Goal: Task Accomplishment & Management: Manage account settings

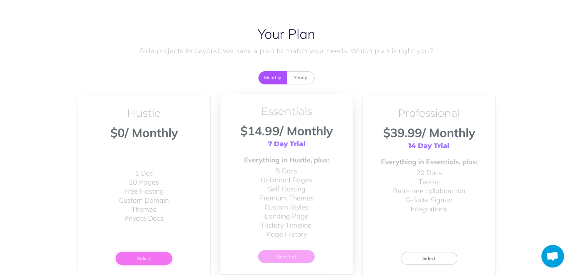
click at [151, 257] on button "Select" at bounding box center [144, 258] width 57 height 13
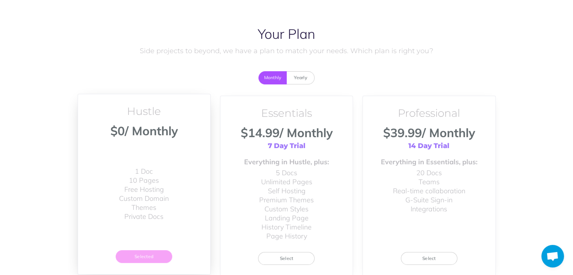
scroll to position [66, 0]
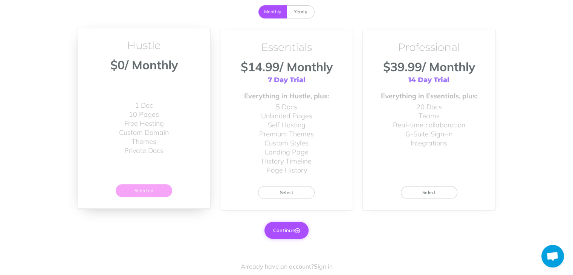
click at [293, 227] on button "Continue" at bounding box center [287, 230] width 44 height 17
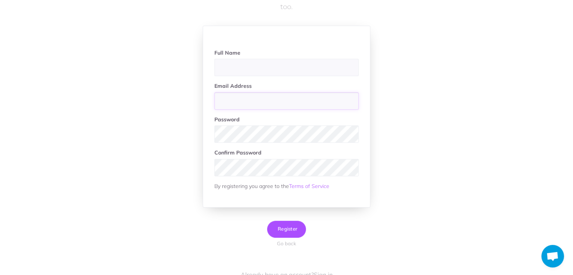
click at [247, 101] on input "email" at bounding box center [286, 100] width 144 height 17
paste input "markceena3@gmail.com"
type input "markceena3@gmail.com"
click at [255, 65] on input "text" at bounding box center [286, 67] width 144 height 17
type input "[PERSON_NAME]"
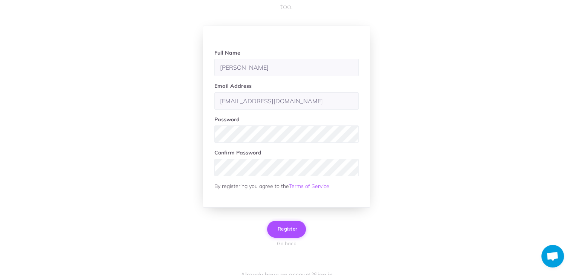
click at [282, 230] on span "Register" at bounding box center [286, 229] width 21 height 6
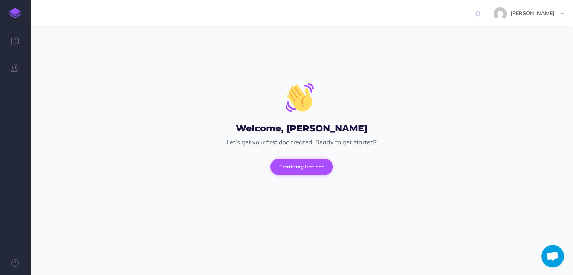
click at [297, 168] on button "Create my first doc" at bounding box center [302, 167] width 63 height 17
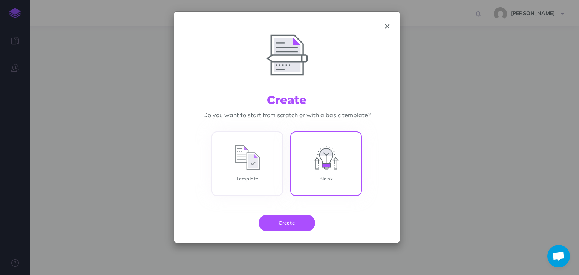
click at [333, 164] on input "Blank" at bounding box center [326, 165] width 72 height 64
radio input "true"
click at [279, 223] on button "Create" at bounding box center [287, 223] width 57 height 17
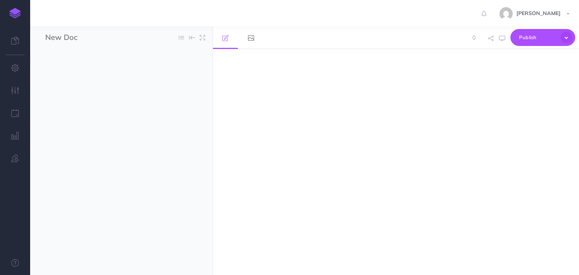
select select "null"
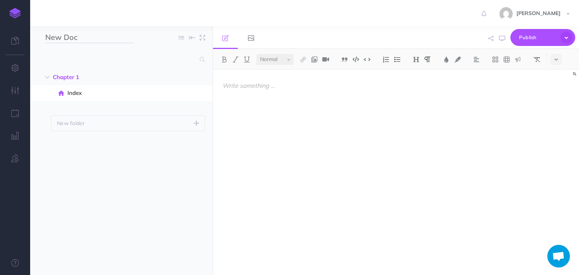
click at [94, 38] on input "New Doc" at bounding box center [89, 37] width 89 height 11
paste input "PC Users Help: Webroot Download Already Purchased – Complete Installation Tutor…"
type input "PC Users Help: Webroot Download Already Purchased – Complete Installation Tutor…"
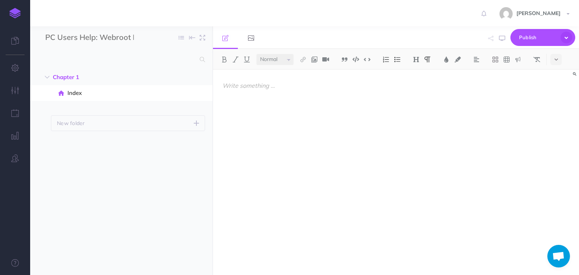
click at [138, 169] on ul "Chapter 1 New folder Add a new folder inside this folder New page Add a new bla…" at bounding box center [121, 162] width 182 height 186
click at [199, 92] on icon "button" at bounding box center [198, 93] width 6 height 9
click at [167, 132] on link "Duplicate" at bounding box center [176, 131] width 57 height 12
select select "null"
click at [196, 109] on icon "button" at bounding box center [198, 109] width 6 height 9
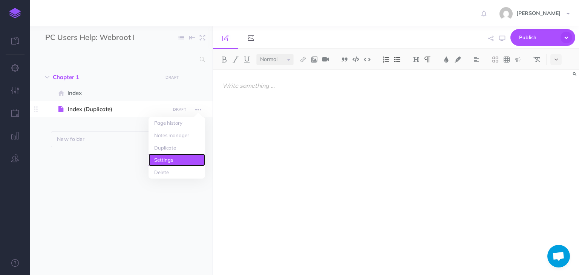
click at [171, 163] on link "Settings" at bounding box center [176, 160] width 57 height 12
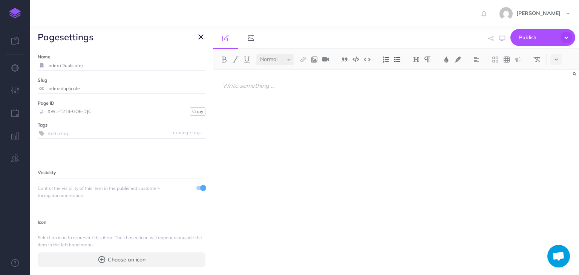
click at [143, 58] on label "Name" at bounding box center [122, 56] width 168 height 7
click at [140, 66] on input "Index (Duplicate)" at bounding box center [126, 66] width 158 height 10
paste input "PC Users Help: Webroot Download Already Purchased – Complete Installation Tutor…"
type input "PC Users Help: Webroot Download Already Purchased – Complete Installation Tutor…"
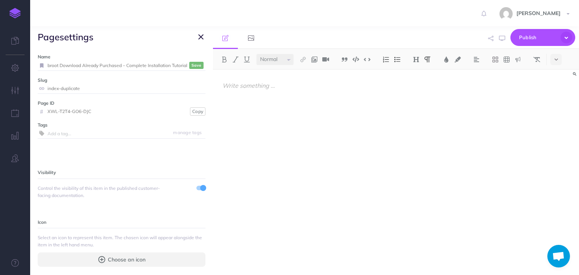
scroll to position [0, 0]
click at [126, 88] on input "index-duplicate" at bounding box center [126, 89] width 158 height 10
paste input "pc-users-help-webroot-download-already-purchased-complete-installation-tutorial"
click at [191, 64] on small "Save" at bounding box center [196, 66] width 10 height 6
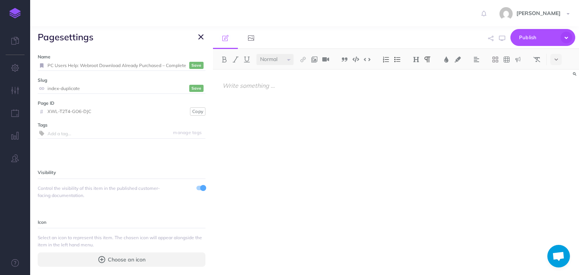
scroll to position [0, 0]
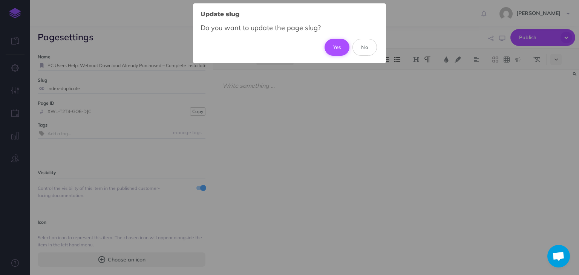
click at [346, 47] on button "Yes" at bounding box center [336, 47] width 25 height 17
type input "pc-users-help-webroot-download-already-purchased-complete-installation-tutorial"
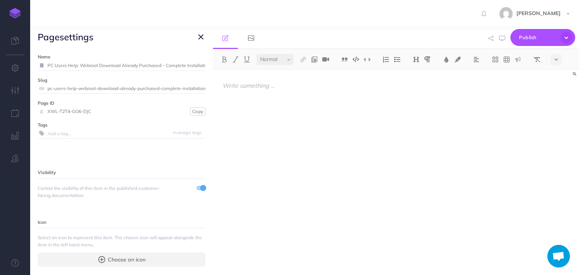
click at [200, 34] on icon "button" at bounding box center [200, 36] width 5 height 9
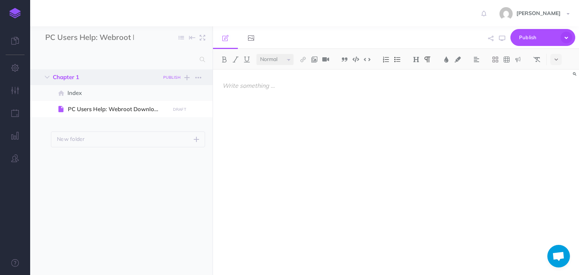
click at [173, 77] on small "PUBLISH" at bounding box center [171, 77] width 17 height 5
click at [151, 204] on ul "Chapter 1 PUBLISH Publish these changes Nevermind Publish New folder Add a new …" at bounding box center [121, 162] width 182 height 186
click at [195, 78] on icon "button" at bounding box center [198, 77] width 6 height 9
click at [170, 113] on link "Settings" at bounding box center [176, 115] width 57 height 12
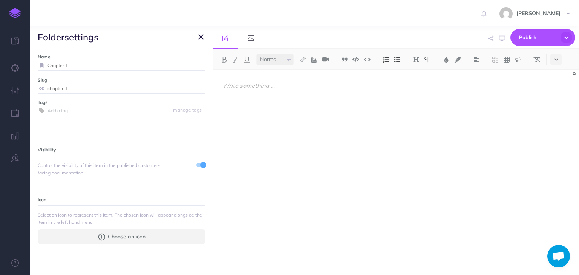
drag, startPoint x: 95, startPoint y: 64, endPoint x: 47, endPoint y: 58, distance: 48.3
click at [47, 58] on div "Name Chapter 1 Save" at bounding box center [122, 61] width 168 height 17
click at [98, 67] on input "Knowledge Base" at bounding box center [117, 66] width 140 height 10
type input "Knowledge Base"
click at [127, 90] on input "chapter-1" at bounding box center [126, 89] width 158 height 10
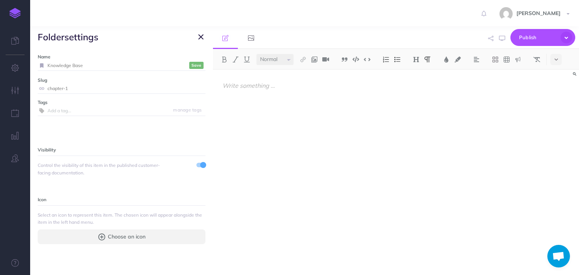
paste input "knowledge-base"
click at [191, 65] on small "Save" at bounding box center [196, 66] width 10 height 6
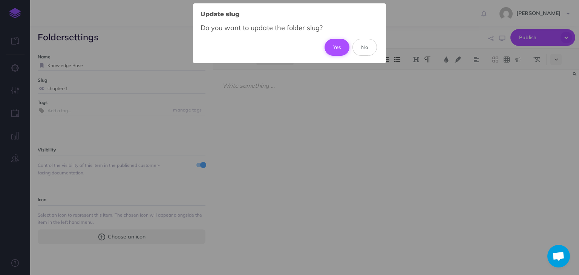
click at [335, 48] on button "Yes" at bounding box center [336, 47] width 25 height 17
type input "knowledge-base"
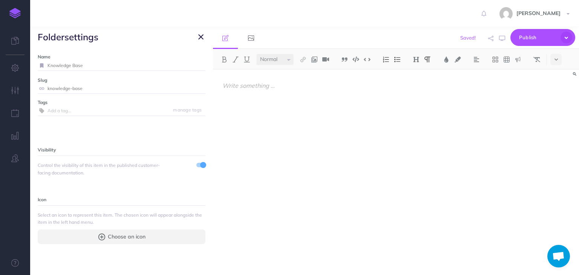
click at [201, 38] on icon "button" at bounding box center [200, 36] width 5 height 9
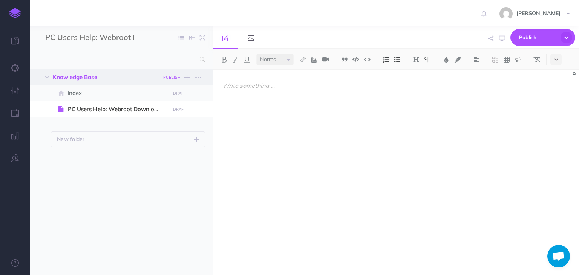
click at [174, 76] on small "PUBLISH" at bounding box center [171, 77] width 17 height 5
click at [161, 141] on button "Publish" at bounding box center [165, 141] width 24 height 13
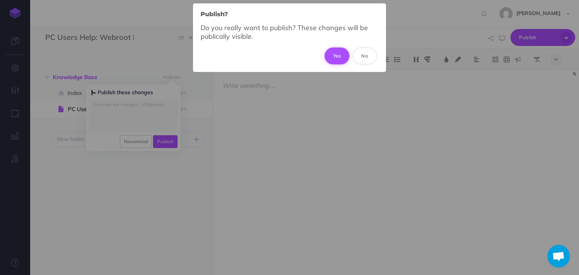
click at [343, 52] on button "Yes" at bounding box center [336, 55] width 25 height 17
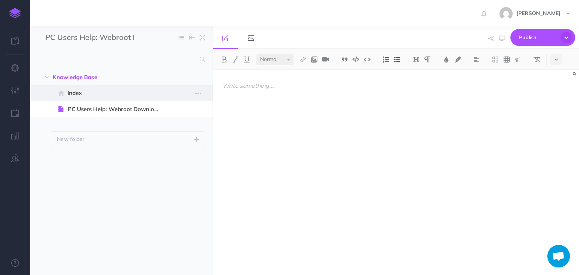
click at [127, 91] on span "Index" at bounding box center [117, 93] width 100 height 9
select select "null"
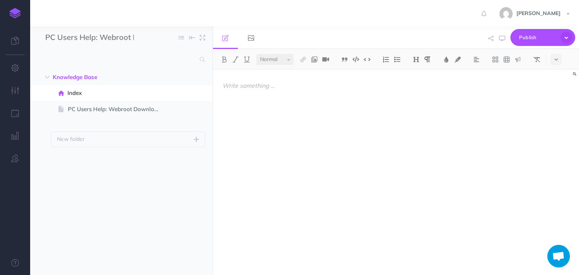
click at [273, 86] on p at bounding box center [340, 85] width 237 height 9
paste div
click at [220, 95] on div "PC Users Help: Webroot Download Already Purchased – Complete Installation Tutor…" at bounding box center [341, 169] width 256 height 198
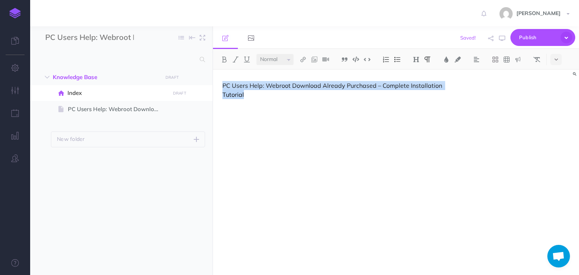
drag, startPoint x: 255, startPoint y: 93, endPoint x: 219, endPoint y: 86, distance: 37.1
click at [219, 86] on div "PC Users Help: Webroot Download Already Purchased – Complete Installation Tutor…" at bounding box center [341, 169] width 256 height 198
click at [416, 61] on img at bounding box center [416, 60] width 7 height 6
click at [415, 73] on button "H1" at bounding box center [415, 72] width 11 height 11
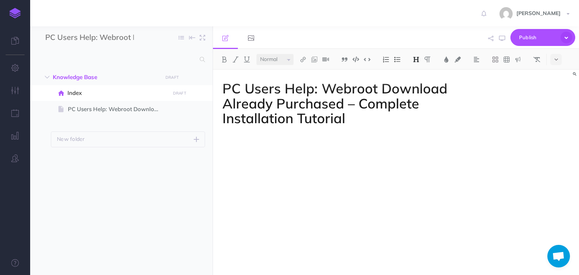
click at [422, 129] on div "PC Users Help: Webroot Download Already Purchased – Complete Installation Tutor…" at bounding box center [341, 169] width 256 height 198
click at [225, 103] on h1 "PC Users Help: Webroot Download Already Purchased – Complete Installation Tutor…" at bounding box center [340, 103] width 237 height 45
click at [376, 122] on h1 "PC Users Help: Webroot Download Already Purchased – Complete Installation Tutor…" at bounding box center [340, 103] width 237 height 45
click at [172, 79] on small "PUBLISH" at bounding box center [171, 77] width 17 height 5
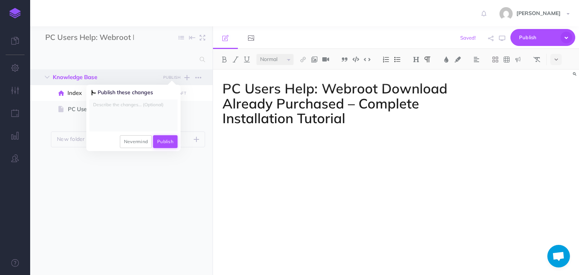
click at [167, 142] on button "Publish" at bounding box center [165, 141] width 24 height 13
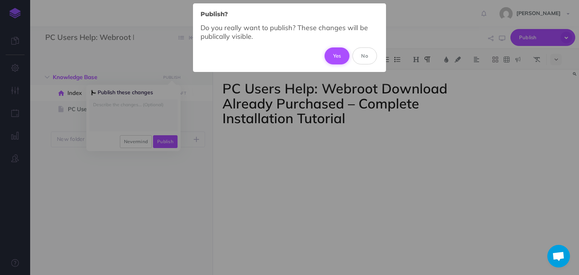
click at [346, 56] on button "Yes" at bounding box center [336, 55] width 25 height 17
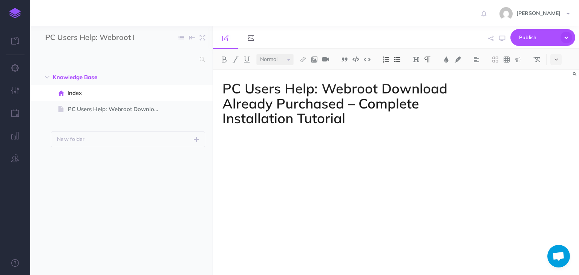
click at [322, 140] on p at bounding box center [340, 138] width 237 height 9
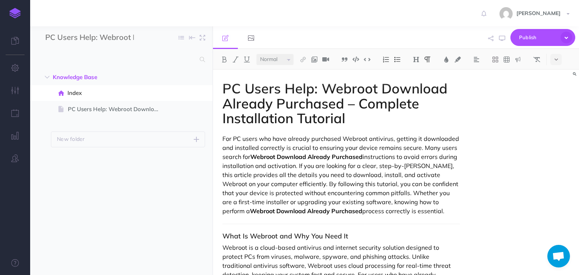
scroll to position [1594, 0]
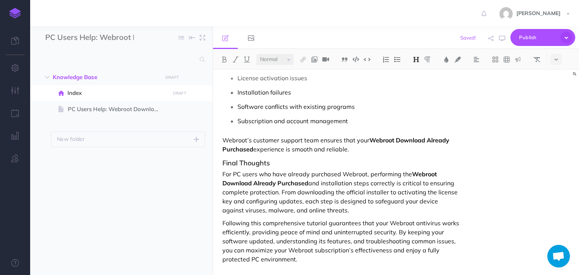
click at [421, 171] on strong "Webroot Download Already Purchased" at bounding box center [330, 178] width 216 height 17
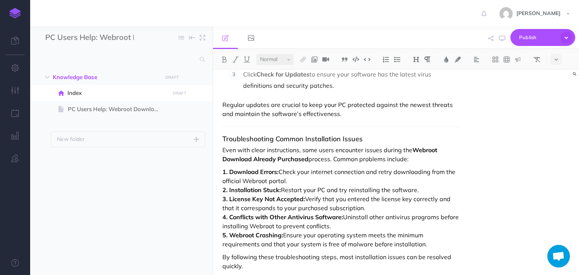
scroll to position [904, 0]
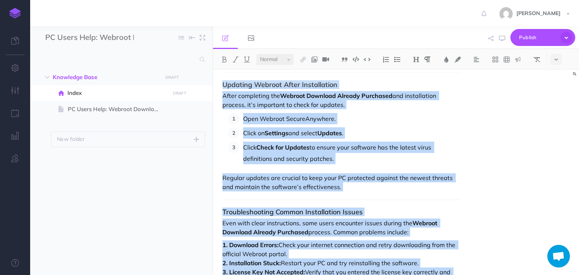
click at [310, 177] on p "Regular updates are crucial to keep your PC protected against the newest threat…" at bounding box center [340, 182] width 237 height 18
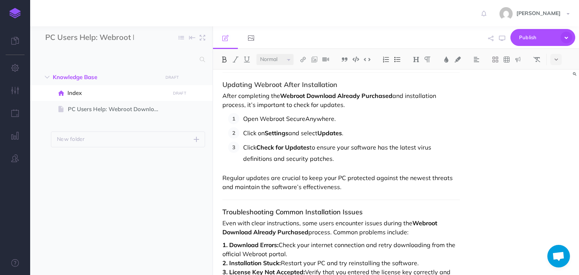
scroll to position [1360, 0]
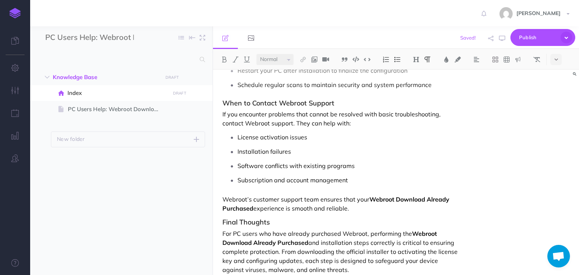
click at [412, 167] on p "Software conflicts with existing programs" at bounding box center [348, 165] width 222 height 11
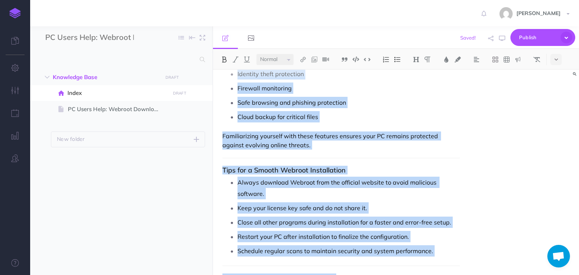
scroll to position [1596, 0]
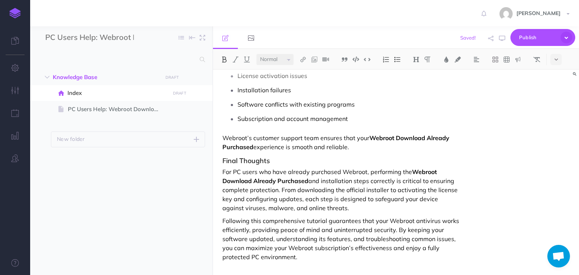
click at [578, 231] on div "PC Users Help: Webroot Download Already Purchased – Complete Installation Tutor…" at bounding box center [396, 172] width 366 height 205
click at [473, 204] on div "PC Users Help: Webroot Download Already Purchased – Complete Installation Tutor…" at bounding box center [396, 172] width 366 height 205
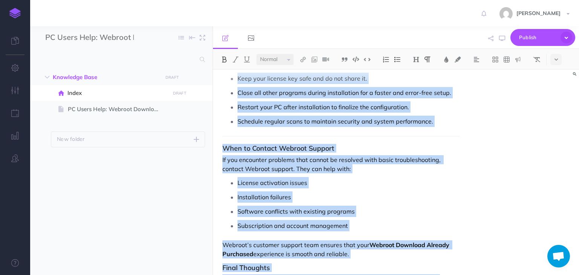
scroll to position [1610, 0]
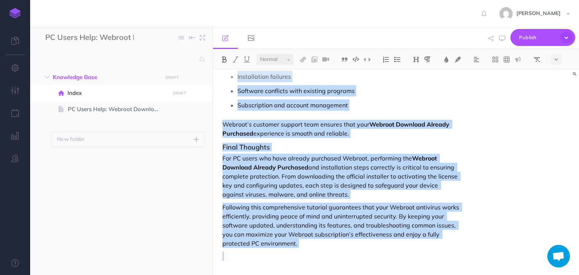
drag, startPoint x: 223, startPoint y: 137, endPoint x: 397, endPoint y: 292, distance: 233.3
click at [397, 275] on html "Toggle Navigation Mark Porter Settings Account Settings Teams Create Team Suppo…" at bounding box center [289, 137] width 579 height 275
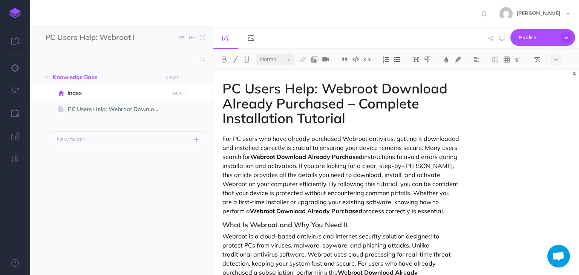
scroll to position [1413, 0]
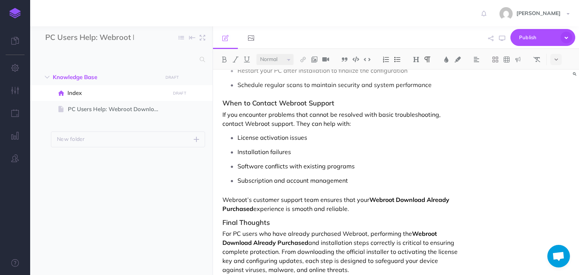
click at [401, 198] on strong "Webroot Download Already Purchased" at bounding box center [336, 204] width 228 height 17
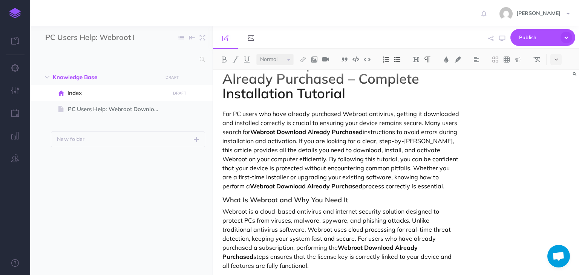
scroll to position [10, 0]
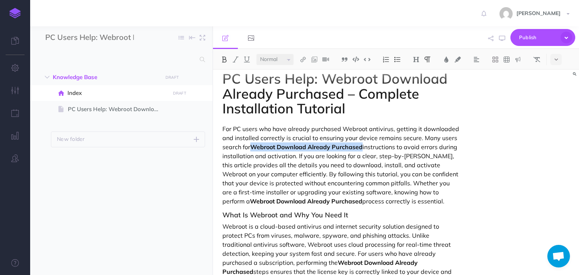
drag, startPoint x: 254, startPoint y: 144, endPoint x: 365, endPoint y: 147, distance: 110.8
click at [365, 147] on p "For PC users who have already purchased Webroot antivirus, getting it downloade…" at bounding box center [340, 164] width 237 height 81
click at [304, 57] on img at bounding box center [303, 60] width 7 height 6
click at [304, 71] on icon at bounding box center [303, 72] width 6 height 5
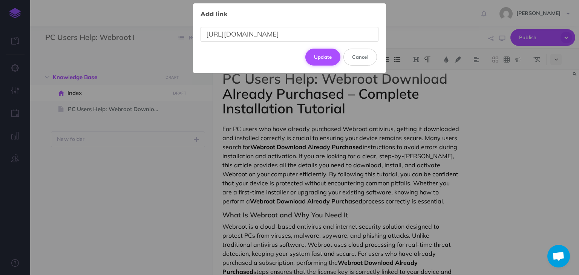
type input "https://webrootdesk.hostlink.click/"
click at [326, 56] on button "Update" at bounding box center [322, 57] width 35 height 17
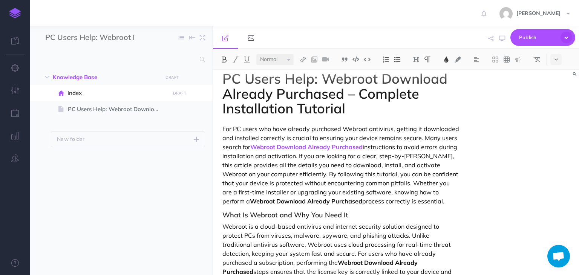
click at [448, 62] on img at bounding box center [446, 60] width 7 height 6
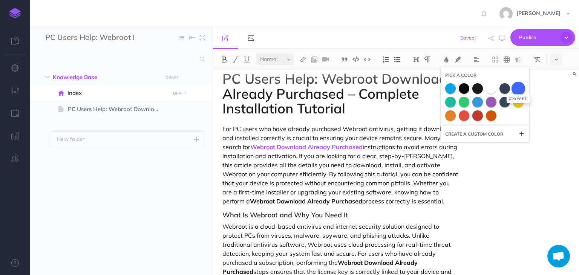
click at [519, 90] on span at bounding box center [518, 88] width 14 height 14
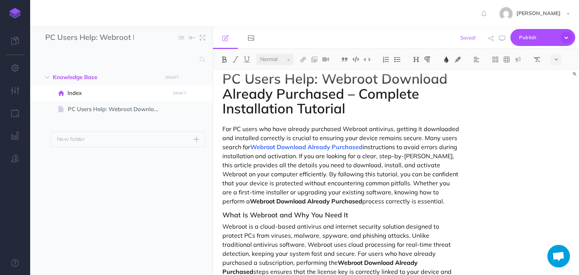
click at [417, 142] on p "For PC users who have already purchased Webroot antivirus, getting it downloade…" at bounding box center [340, 164] width 237 height 81
drag, startPoint x: 335, startPoint y: 200, endPoint x: 223, endPoint y: 200, distance: 111.5
click at [223, 200] on p "For PC users who have already purchased Webroot antivirus, getting it downloade…" at bounding box center [340, 164] width 237 height 81
click at [304, 57] on img at bounding box center [303, 60] width 7 height 6
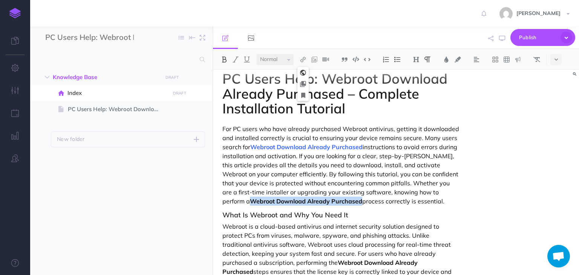
click at [306, 73] on icon at bounding box center [303, 72] width 6 height 5
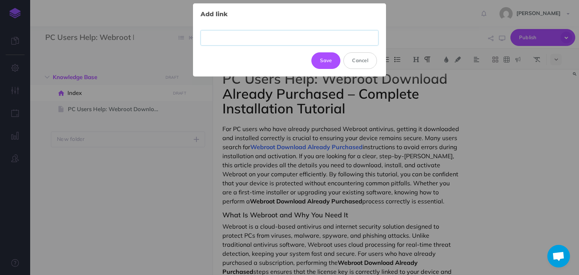
paste input "https://webrootdesk.hostlink.click/"
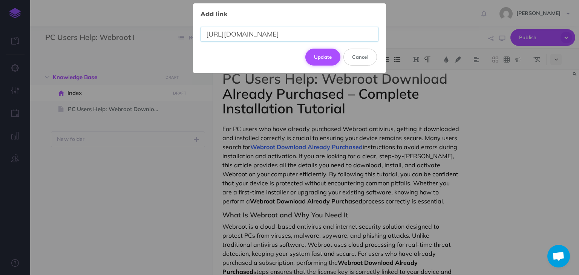
type input "https://webrootdesk.hostlink.click/"
click at [330, 54] on button "Update" at bounding box center [322, 57] width 35 height 17
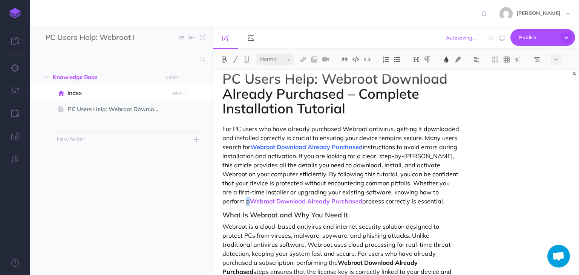
click at [448, 57] on img at bounding box center [446, 60] width 7 height 6
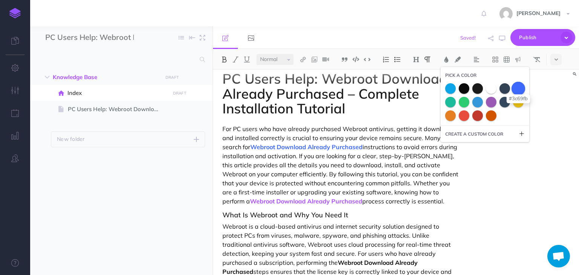
click at [517, 88] on span at bounding box center [518, 88] width 14 height 14
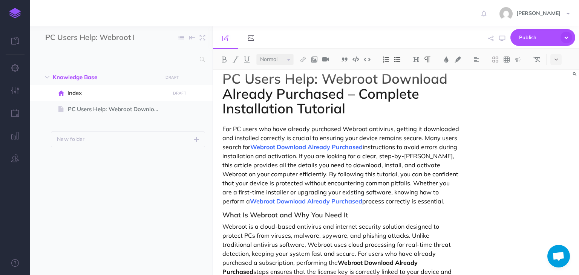
click at [408, 166] on p "For PC users who have already purchased Webroot antivirus, getting it downloade…" at bounding box center [340, 164] width 237 height 81
drag, startPoint x: 340, startPoint y: 165, endPoint x: 450, endPoint y: 168, distance: 110.5
click at [450, 168] on p "For PC users who have already purchased Webroot antivirus, getting it downloade…" at bounding box center [340, 164] width 237 height 81
click at [303, 58] on img at bounding box center [303, 60] width 7 height 6
click at [304, 72] on icon at bounding box center [303, 72] width 6 height 5
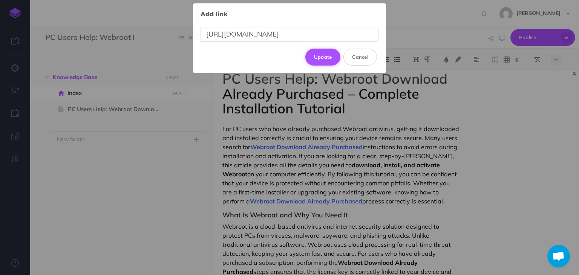
type input "https://webrootdesk.hostlink.click/"
click at [331, 54] on button "Update" at bounding box center [322, 57] width 35 height 17
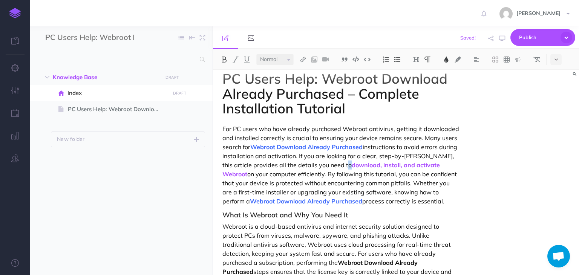
click at [444, 61] on img at bounding box center [446, 60] width 7 height 6
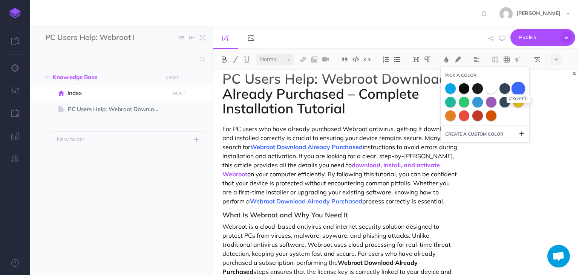
click at [517, 88] on span at bounding box center [518, 88] width 14 height 14
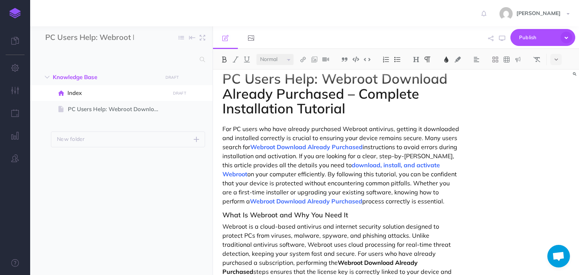
click at [433, 140] on p "For PC users who have already purchased Webroot antivirus, getting it downloade…" at bounding box center [340, 164] width 237 height 81
click at [290, 132] on p "For PC users who have already purchased Webroot antivirus, getting it downloade…" at bounding box center [340, 164] width 237 height 81
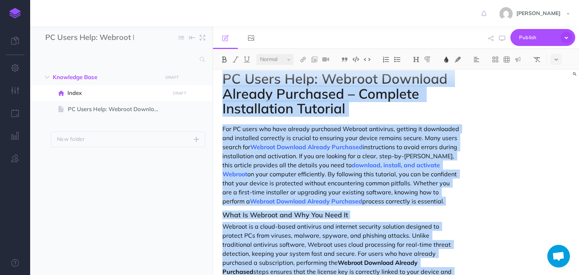
copy div "PC Users Help: Webroot Download Already Purchased – Complete Installation Tutor…"
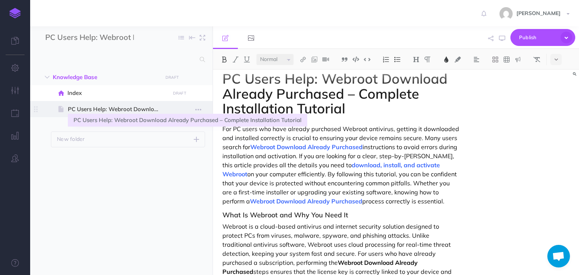
click at [93, 107] on span "PC Users Help: Webroot Download Already Purchased – Complete Installation Tutor…" at bounding box center [117, 109] width 99 height 9
select select "null"
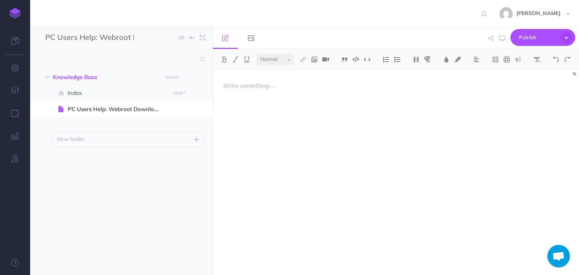
click at [246, 87] on p at bounding box center [340, 85] width 237 height 9
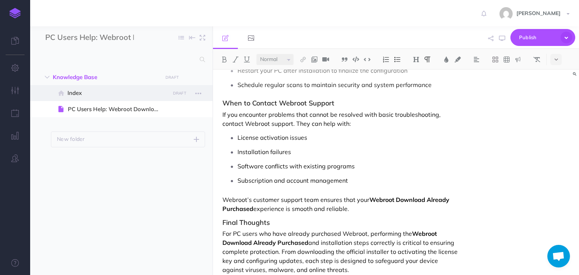
click at [121, 94] on span "Index" at bounding box center [117, 93] width 100 height 9
select select "null"
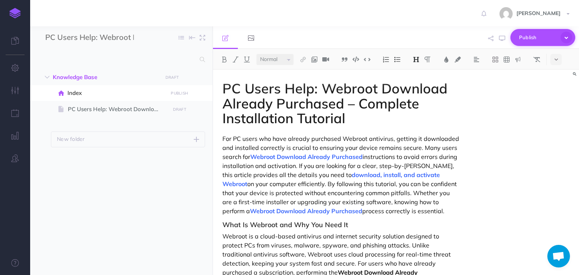
click at [532, 35] on span "Publish" at bounding box center [538, 38] width 38 height 12
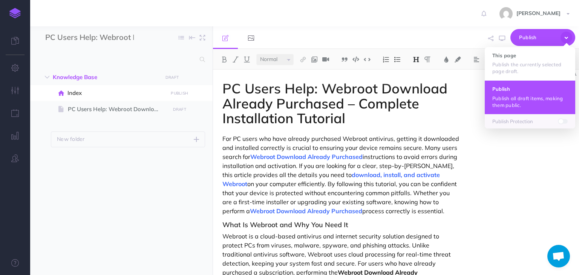
click at [509, 96] on p "Publish all draft items, making them public." at bounding box center [529, 102] width 75 height 14
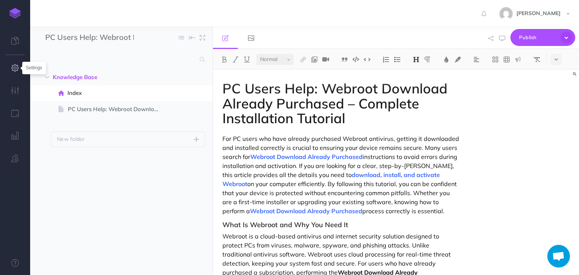
click at [14, 68] on icon "button" at bounding box center [15, 68] width 8 height 8
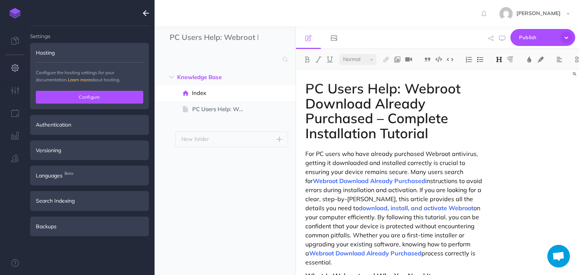
click at [86, 101] on button "Configure" at bounding box center [89, 97] width 107 height 13
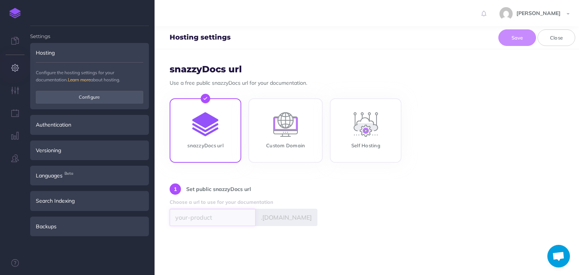
click at [228, 212] on input "text" at bounding box center [213, 217] width 86 height 17
click at [222, 221] on input "00" at bounding box center [213, 217] width 86 height 17
paste input "Receipt"
type input "receiptwebroot"
click at [357, 192] on div "1 Set public snazzyDocs url" at bounding box center [367, 191] width 394 height 14
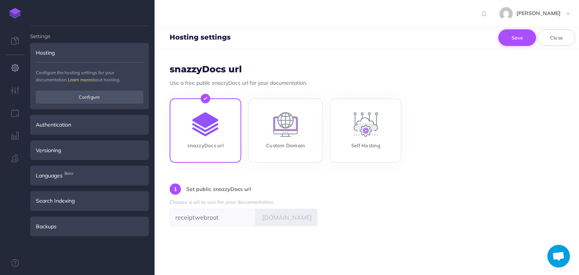
click at [516, 35] on button "Save" at bounding box center [517, 37] width 38 height 17
click at [225, 237] on span "https://receiptwebroot.snazzydocs.com" at bounding box center [198, 236] width 56 height 7
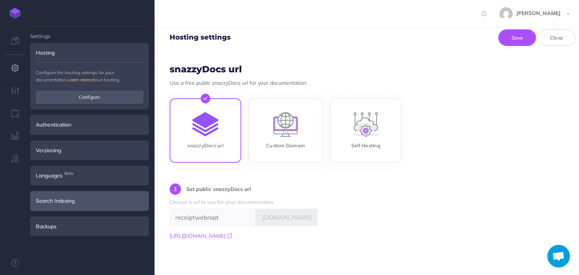
click at [84, 197] on div "Search Indexing" at bounding box center [89, 201] width 119 height 20
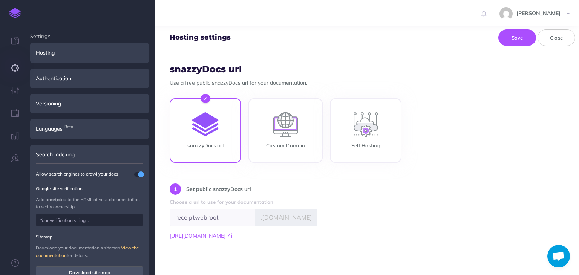
click at [102, 224] on input "text" at bounding box center [89, 219] width 107 height 11
paste input "<meta name="google-site-verification" content="qaL9DyB3symUYNLgjoMAhf7ZdiuRoCdS…"
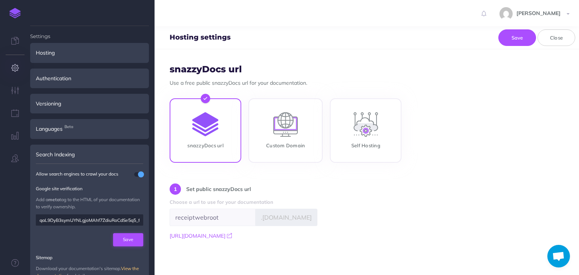
type input "qaL9DyB3symUYNLgjoMAhf7ZdiuRoCdSe5q5_fHYN48"
click at [132, 239] on button "Save" at bounding box center [128, 239] width 30 height 13
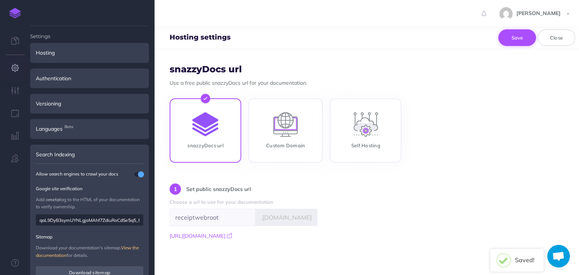
click at [508, 40] on button "Save" at bounding box center [517, 37] width 38 height 17
click at [554, 41] on button "Close" at bounding box center [556, 37] width 38 height 17
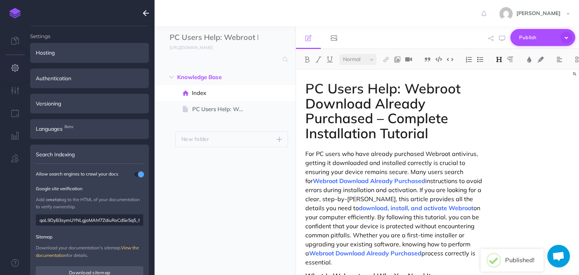
click at [534, 36] on span "Publish" at bounding box center [538, 38] width 38 height 12
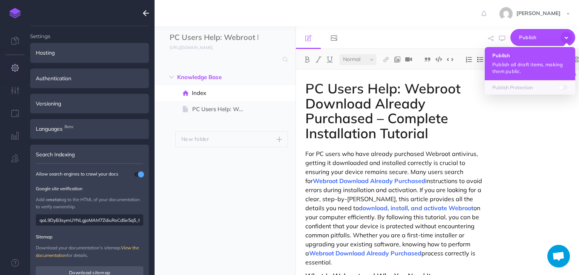
click at [514, 63] on p "Publish all draft items, making them public." at bounding box center [529, 68] width 75 height 14
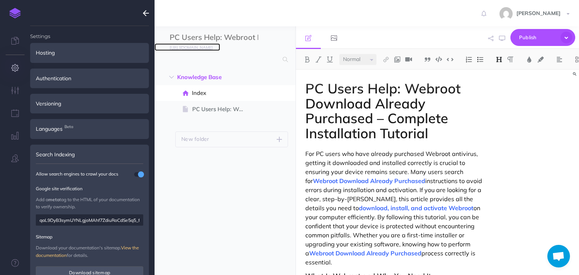
click at [210, 49] on small "https://receiptwebroot.snazzydocs.com" at bounding box center [191, 47] width 43 height 5
click at [16, 67] on icon "button" at bounding box center [15, 68] width 8 height 8
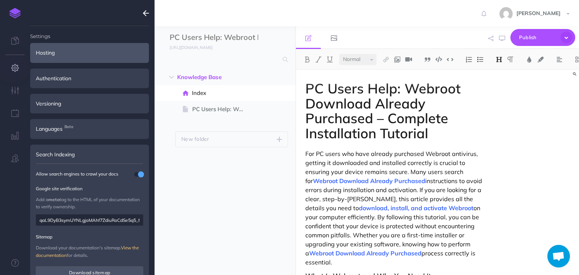
click at [68, 53] on div "Hosting" at bounding box center [89, 53] width 119 height 20
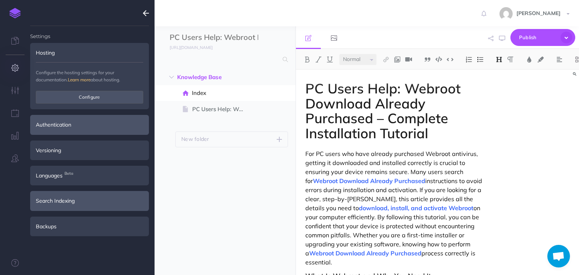
click at [87, 125] on div "Authentication" at bounding box center [89, 125] width 119 height 20
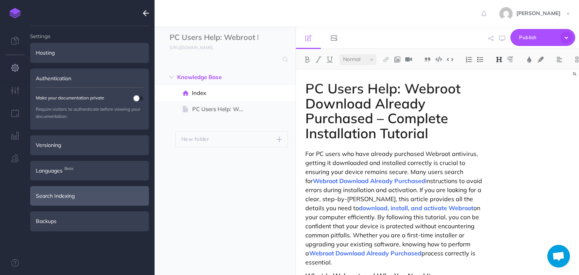
click at [71, 195] on div "Search Indexing" at bounding box center [89, 196] width 119 height 20
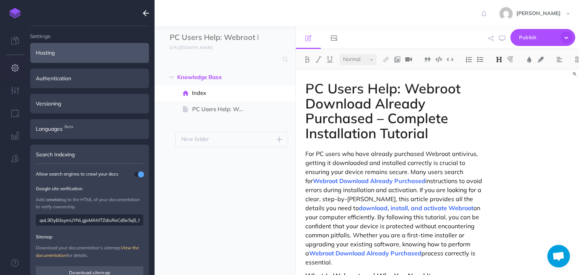
click at [82, 53] on div "Hosting" at bounding box center [89, 53] width 119 height 20
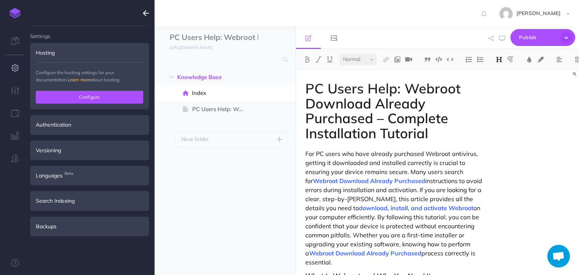
click at [93, 98] on button "Configure" at bounding box center [89, 97] width 107 height 13
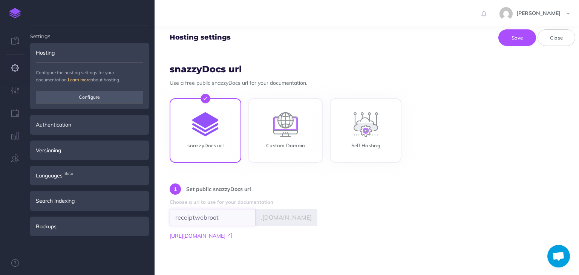
click at [232, 216] on input "receiptwebroot" at bounding box center [213, 217] width 86 height 17
type input "webroot"
click at [353, 193] on div "1 Set public snazzyDocs url" at bounding box center [367, 191] width 394 height 14
click at [517, 38] on button "Save" at bounding box center [517, 37] width 38 height 17
click at [225, 236] on span "https://webroot.snazzydocs.com" at bounding box center [198, 236] width 56 height 7
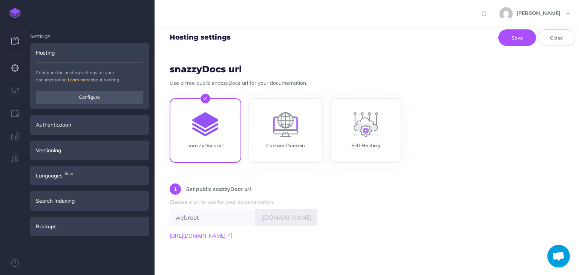
click at [15, 41] on icon at bounding box center [15, 41] width 8 height 8
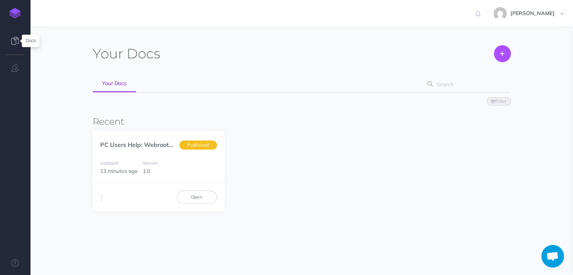
click at [11, 40] on icon at bounding box center [15, 41] width 8 height 8
click at [194, 200] on link "Open" at bounding box center [197, 197] width 40 height 13
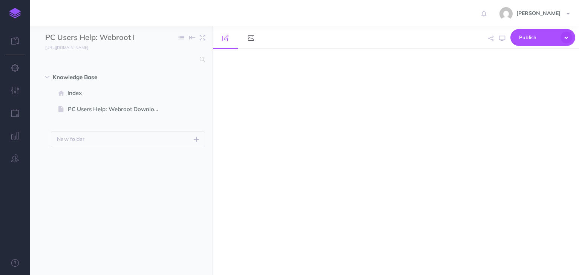
select select "null"
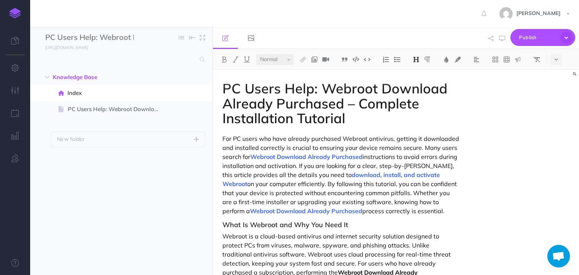
click at [278, 89] on h1 "PC Users Help: Webroot Download Already Purchased – Complete Installation Tutor…" at bounding box center [340, 103] width 237 height 45
drag, startPoint x: 311, startPoint y: 88, endPoint x: 226, endPoint y: 85, distance: 85.2
click at [226, 85] on h1 "PC Users Help: Webroot Download Already Purchased – Complete Installation Tutor…" at bounding box center [340, 103] width 237 height 45
click at [298, 88] on h1 "PC Users Help: Webroot Download Already Purchased – Complete Installation Tutor…" at bounding box center [340, 103] width 237 height 45
drag, startPoint x: 312, startPoint y: 88, endPoint x: 223, endPoint y: 86, distance: 89.3
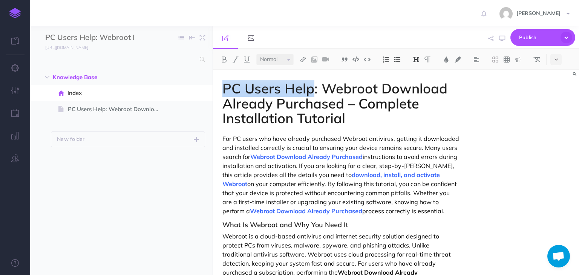
click at [223, 86] on h1 "PC Users Help: Webroot Download Already Purchased – Complete Installation Tutor…" at bounding box center [340, 103] width 237 height 45
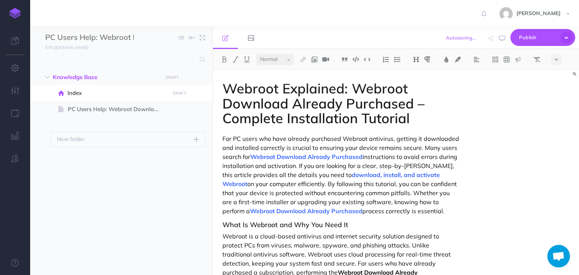
click at [394, 144] on p "For PC users who have already purchased Webroot antivirus, getting it downloade…" at bounding box center [340, 174] width 237 height 81
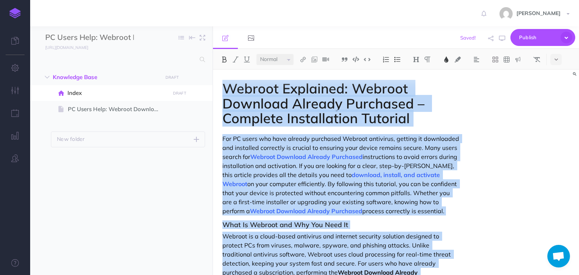
copy div "Loremip Dolorsita: Consect Adipisci Elitsed Doeiusmod – Temporin Utlaboreetdo M…"
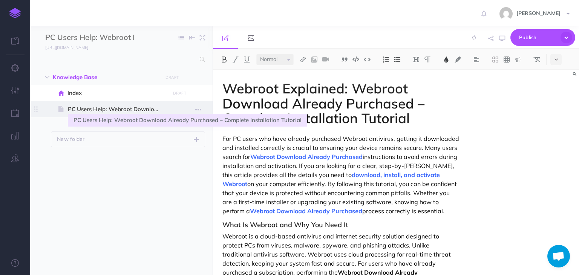
click at [128, 108] on span "PC Users Help: Webroot Download Already Purchased – Complete Installation Tutor…" at bounding box center [117, 109] width 99 height 9
select select "null"
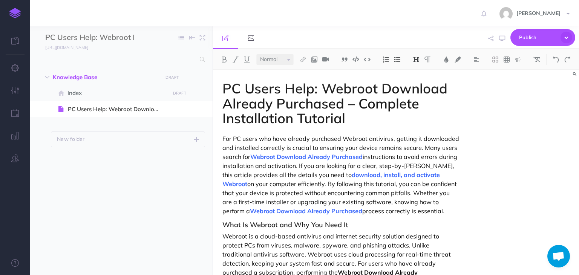
click at [371, 119] on h1 "PC Users Help: Webroot Download Already Purchased – Complete Installation Tutor…" at bounding box center [340, 103] width 237 height 45
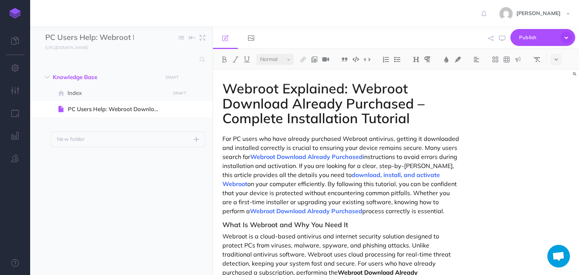
scroll to position [1413, 0]
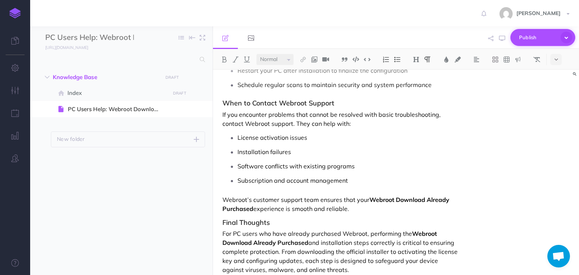
click at [525, 40] on span "Publish" at bounding box center [538, 38] width 38 height 12
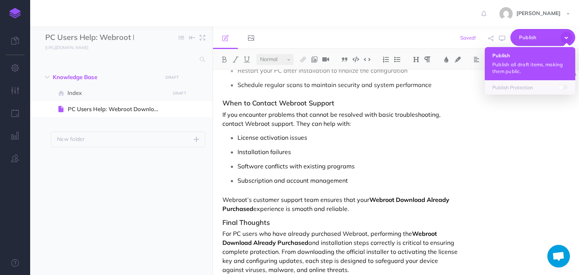
click at [514, 65] on p "Publish all draft items, making them public." at bounding box center [529, 68] width 75 height 14
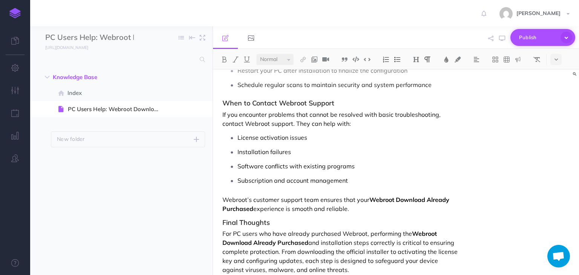
click at [528, 37] on span "Publish" at bounding box center [538, 38] width 38 height 12
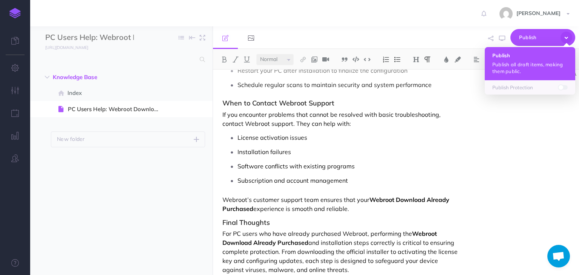
click at [513, 70] on p "Publish all draft items, making them public." at bounding box center [529, 68] width 75 height 14
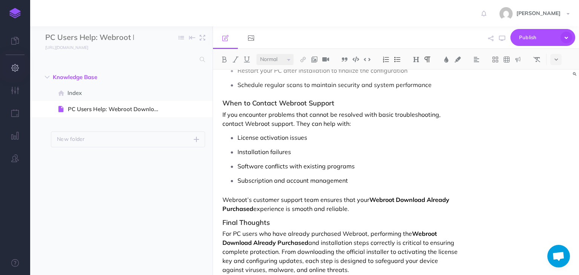
click at [18, 64] on icon "button" at bounding box center [15, 68] width 8 height 8
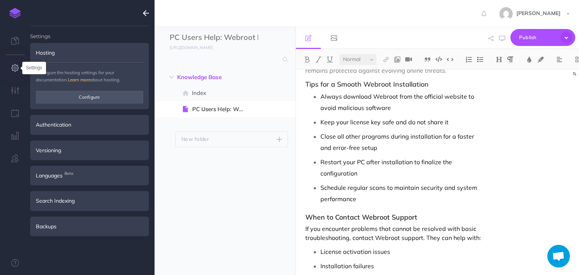
scroll to position [1654, 0]
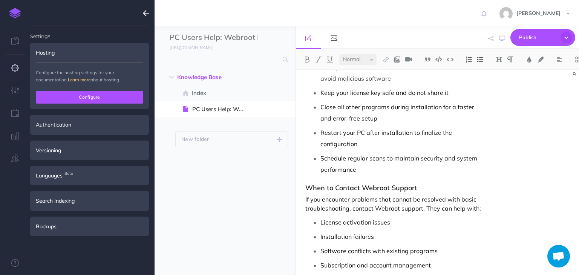
click at [102, 95] on button "Configure" at bounding box center [89, 97] width 107 height 13
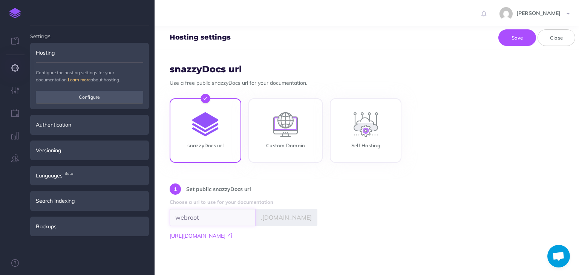
click at [226, 220] on input "webroot" at bounding box center [213, 217] width 86 height 17
type input "dometicroot"
click at [398, 180] on form "snazzyDocs url Use a free public snazzyDocs url for your documentation. snazzyD…" at bounding box center [367, 162] width 424 height 226
click at [516, 37] on button "Save" at bounding box center [517, 37] width 38 height 17
click at [225, 233] on span "https://dometicroot.snazzydocs.com" at bounding box center [198, 236] width 56 height 7
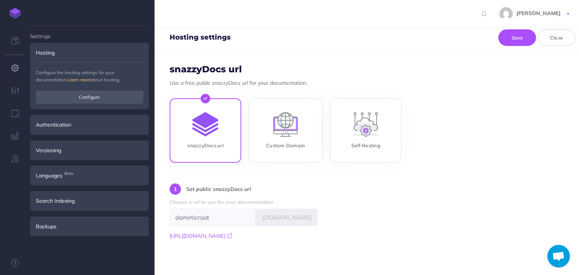
click at [565, 15] on link "[PERSON_NAME]" at bounding box center [535, 13] width 87 height 26
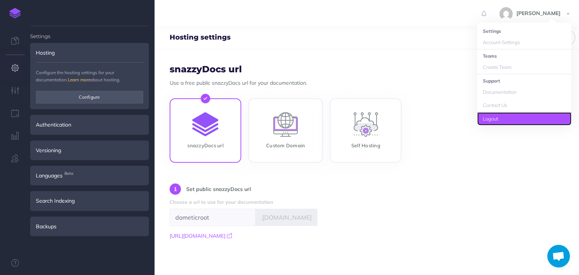
click at [493, 115] on link "Logout" at bounding box center [524, 118] width 94 height 13
